Goal: Transaction & Acquisition: Subscribe to service/newsletter

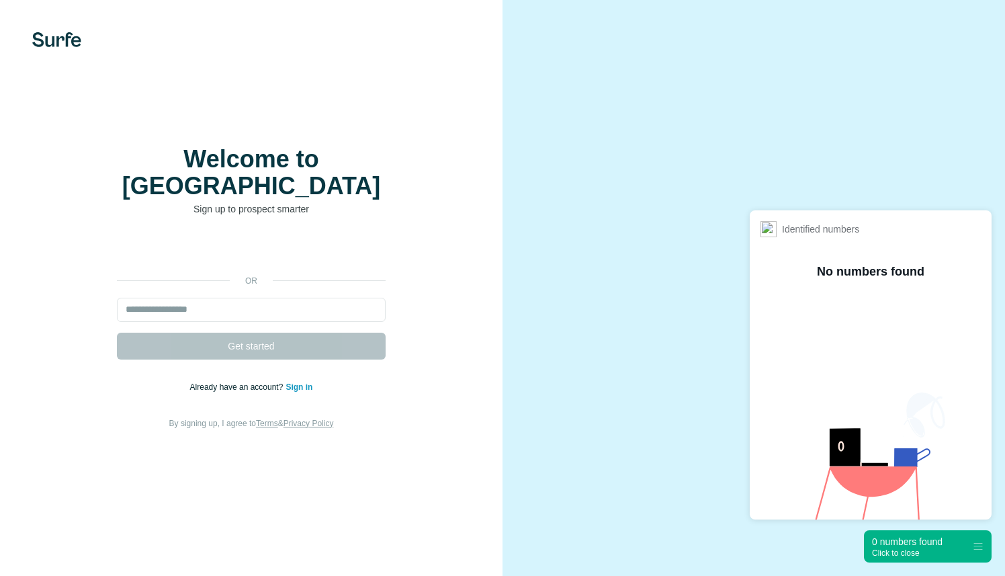
click at [477, 211] on div "Welcome to Surfe Sign up to prospect smarter or Get started Already have an acc…" at bounding box center [251, 288] width 503 height 576
click at [807, 181] on video at bounding box center [753, 288] width 427 height 214
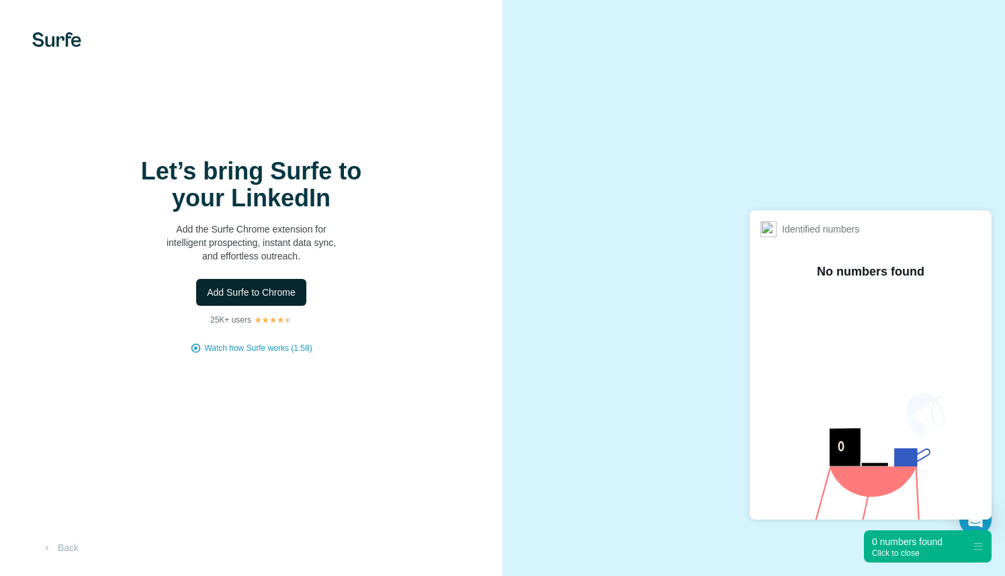
click at [286, 290] on span "Add Surfe to Chrome" at bounding box center [251, 292] width 89 height 13
click at [219, 286] on span "Add Surfe to Chrome" at bounding box center [251, 292] width 89 height 13
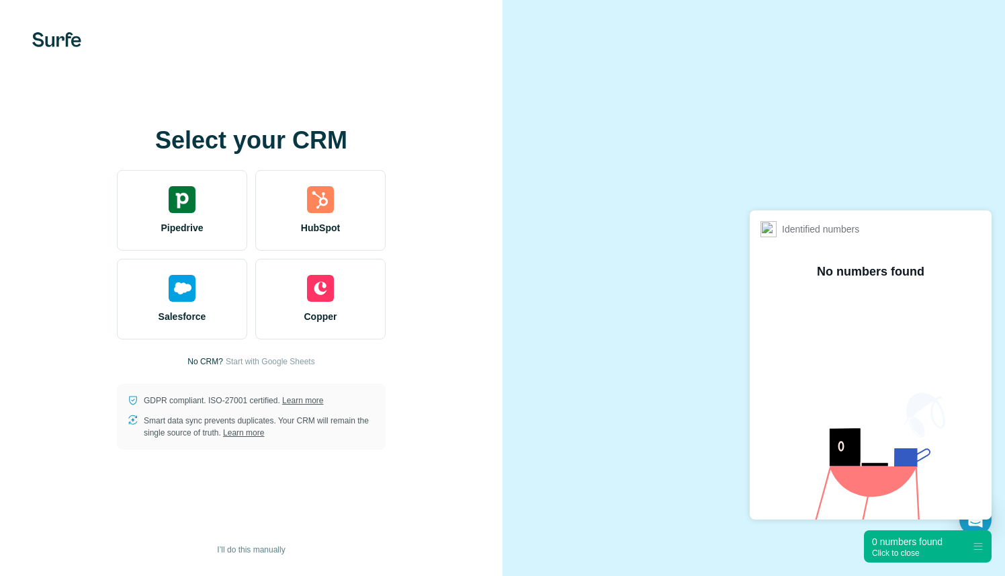
click at [456, 362] on div "Select your CRM Pipedrive HubSpot Salesforce Copper No CRM? Start with Google S…" at bounding box center [251, 288] width 449 height 323
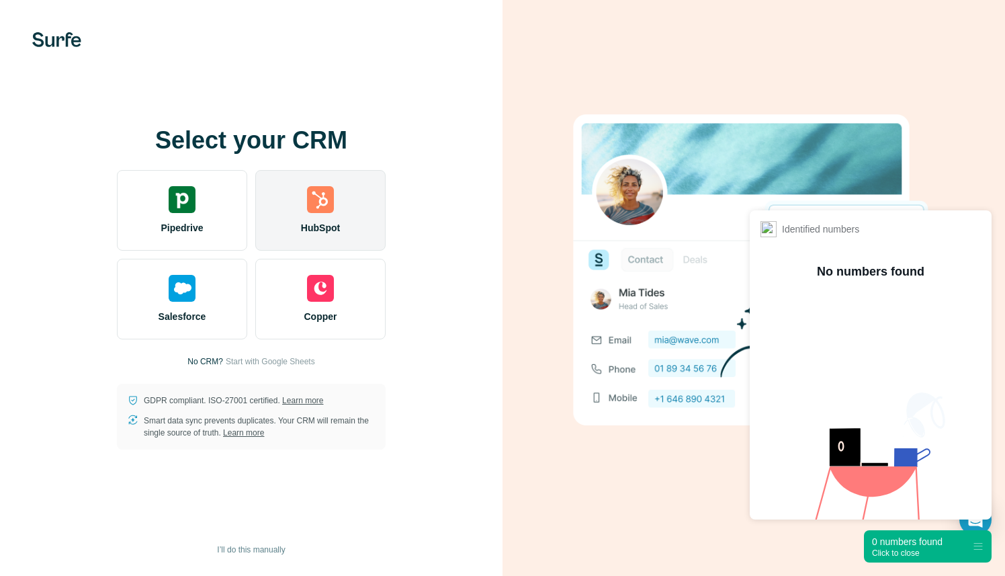
click at [355, 212] on div "HubSpot" at bounding box center [320, 210] width 130 height 81
